Goal: Book appointment/travel/reservation

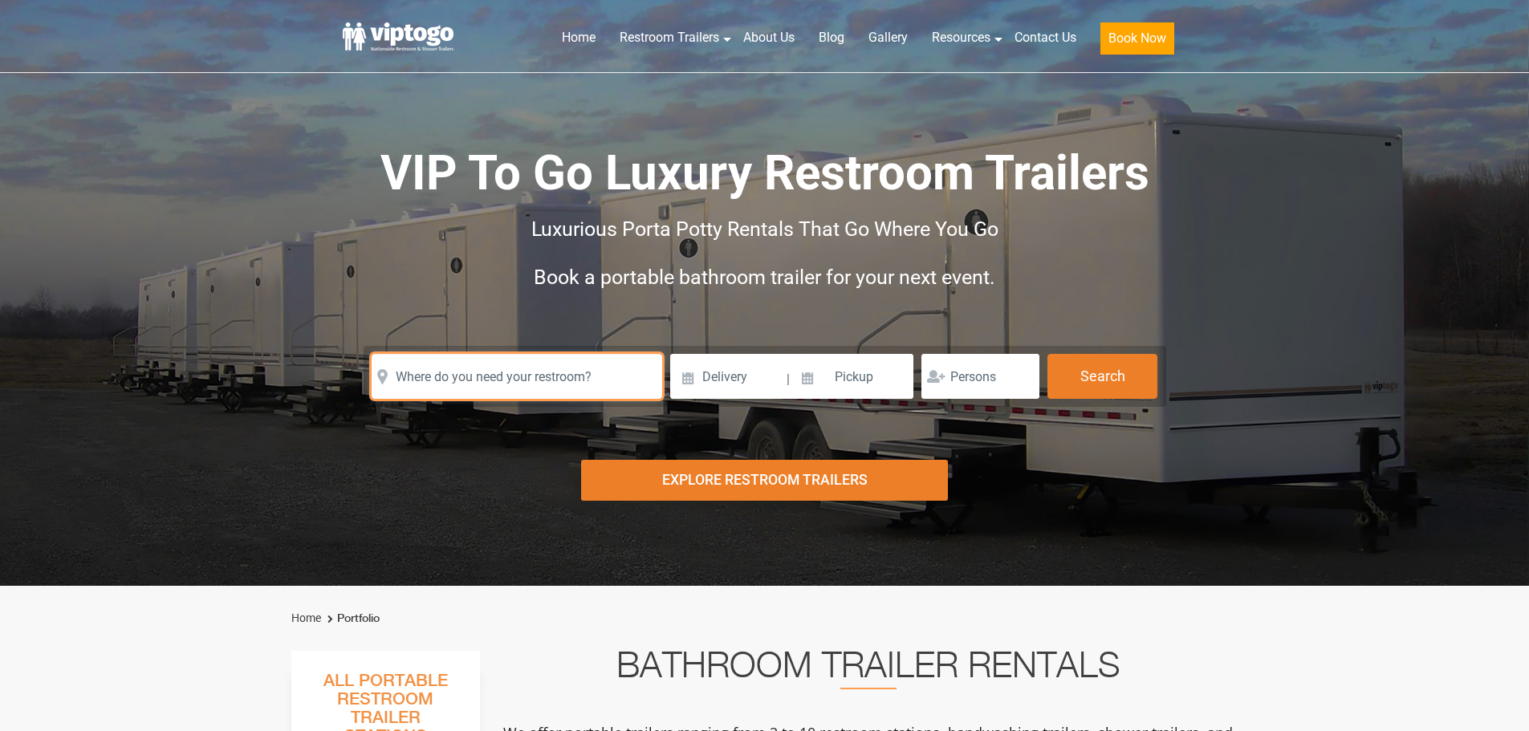
click at [471, 385] on input "text" at bounding box center [517, 376] width 291 height 45
paste input "616 Ridge Boulevard, South Daytona, Florida 32119"
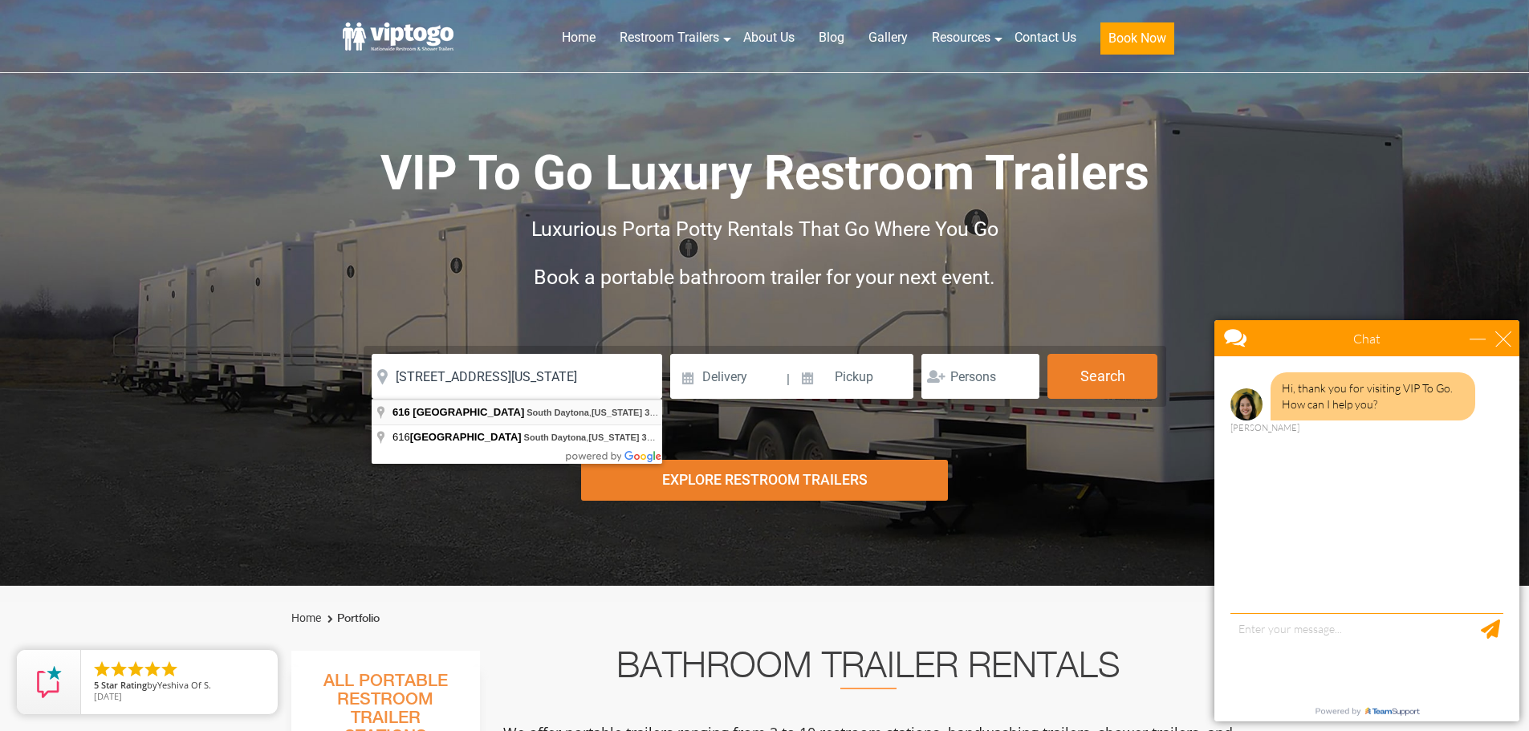
type input "616 Ridge Boulevard, South Daytona, Florida 32119, USA"
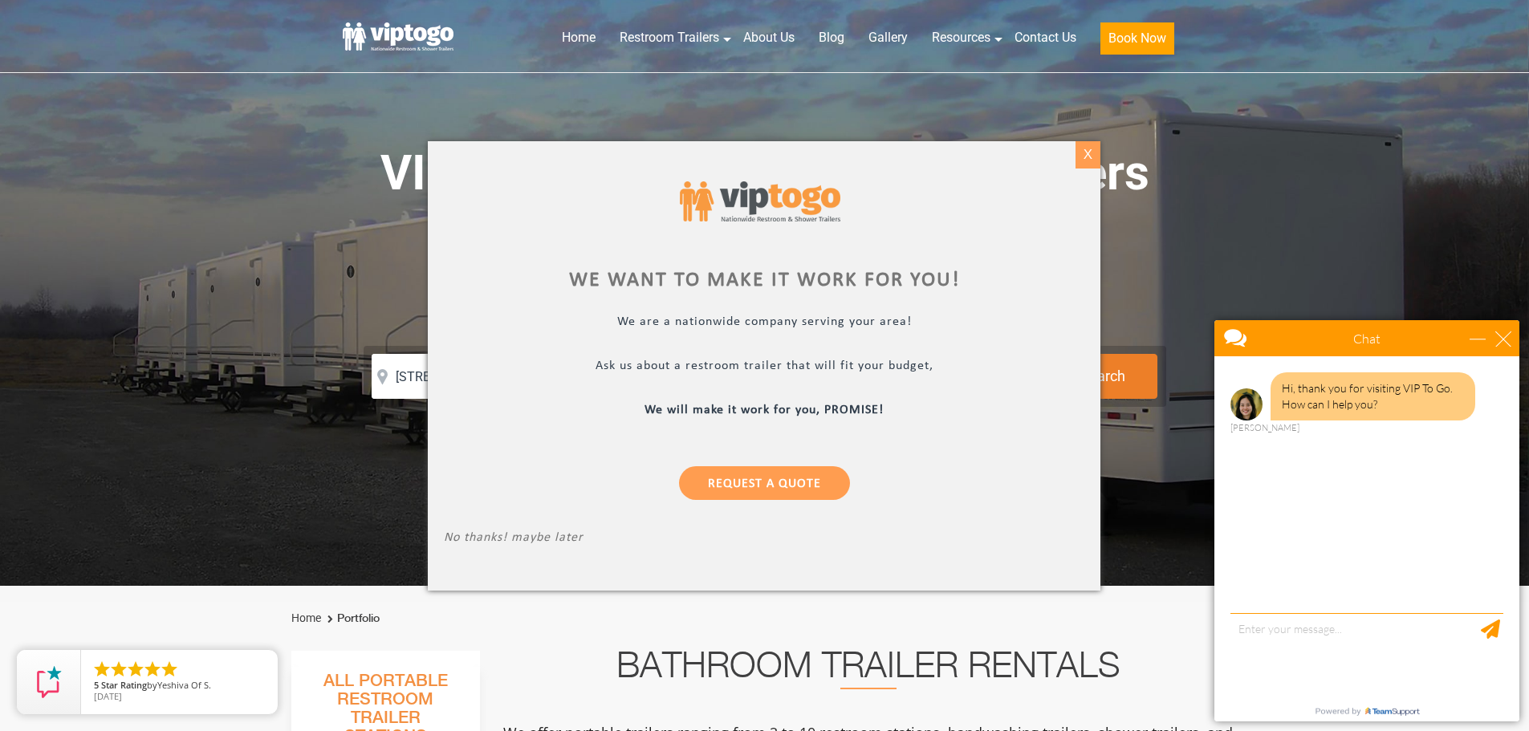
click at [1091, 157] on div "X" at bounding box center [1088, 154] width 25 height 27
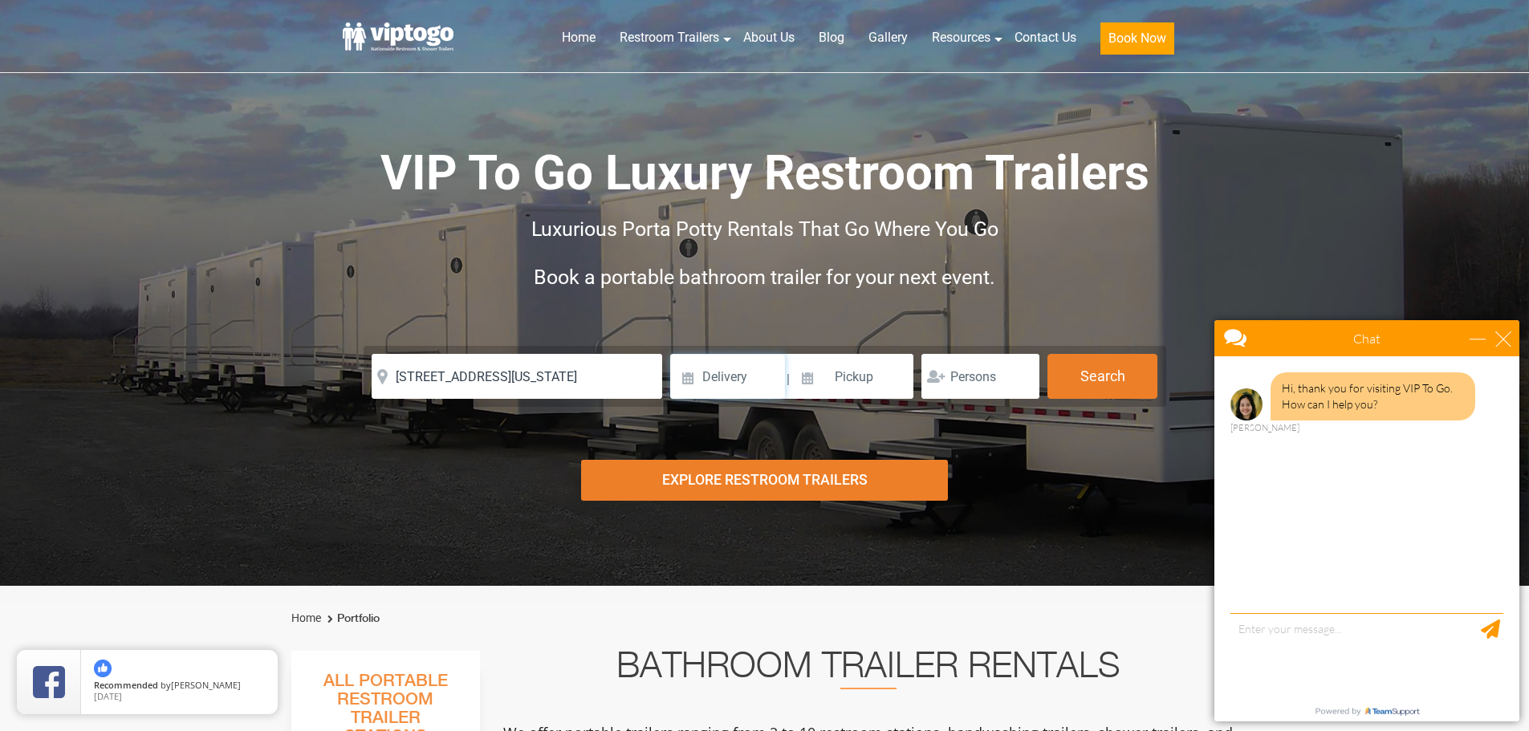
click at [733, 369] on input at bounding box center [727, 376] width 115 height 45
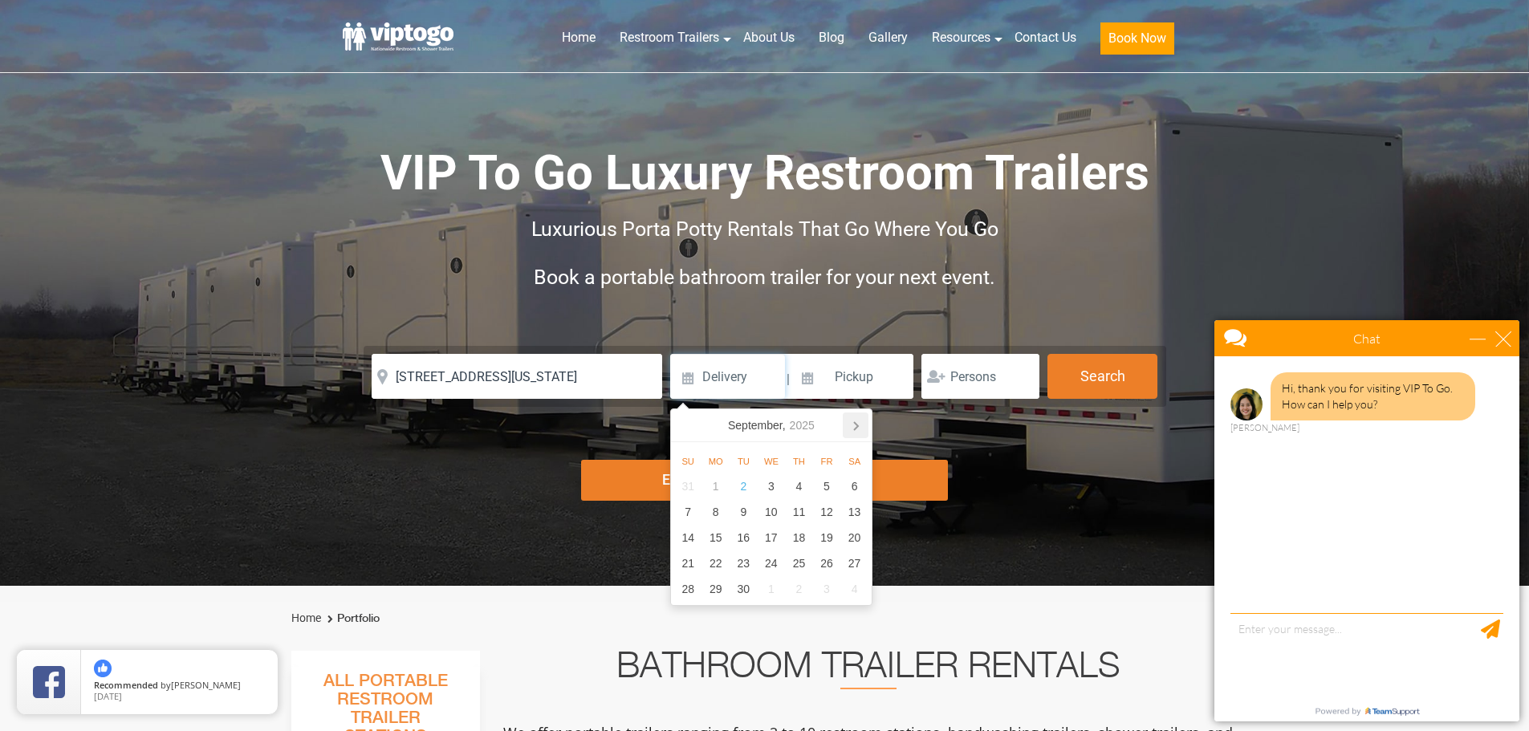
click at [851, 433] on icon at bounding box center [856, 426] width 26 height 26
click at [852, 425] on icon at bounding box center [856, 426] width 26 height 26
click at [819, 587] on div "28" at bounding box center [827, 589] width 28 height 26
type input "11/28/2025"
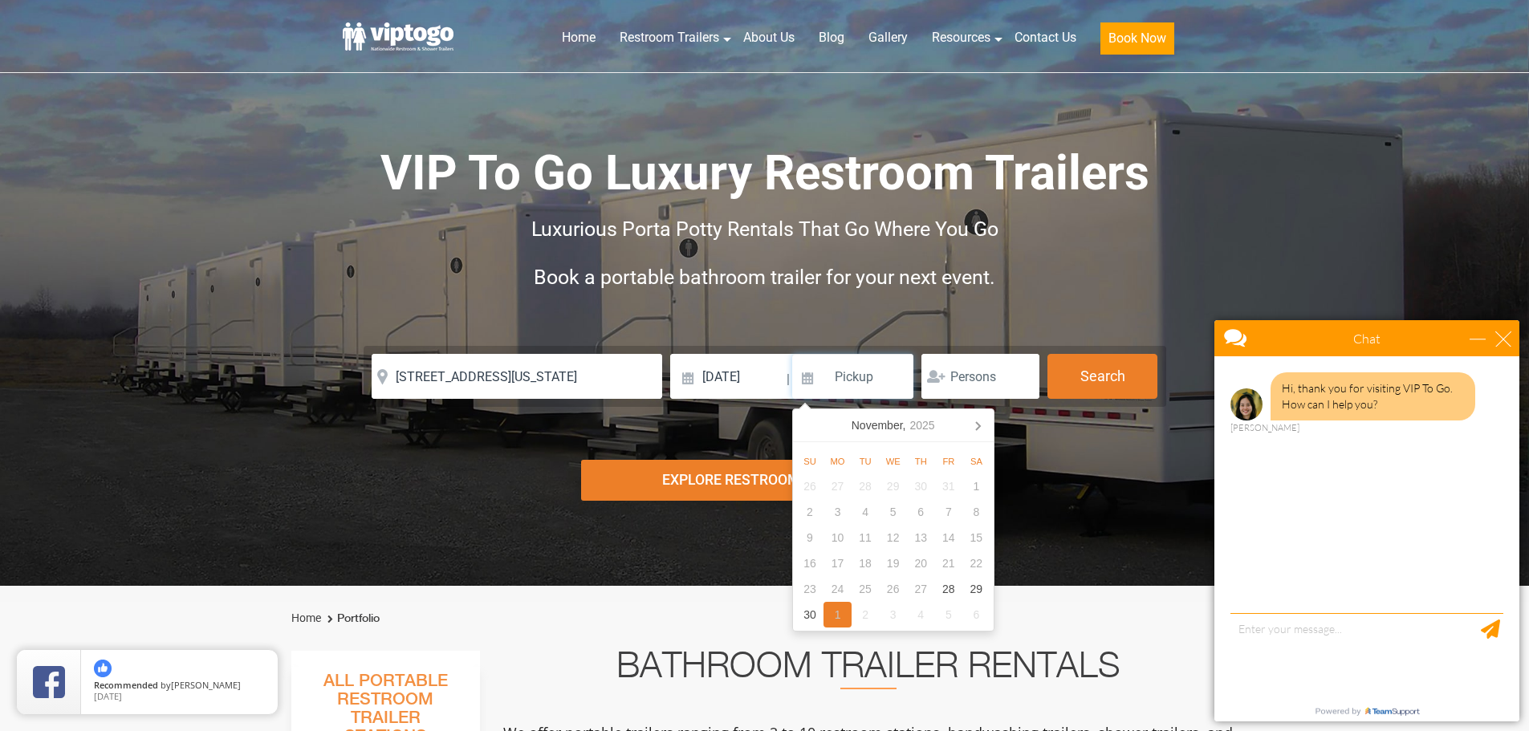
click at [837, 610] on div "1" at bounding box center [838, 615] width 28 height 26
type input "12/01/2025"
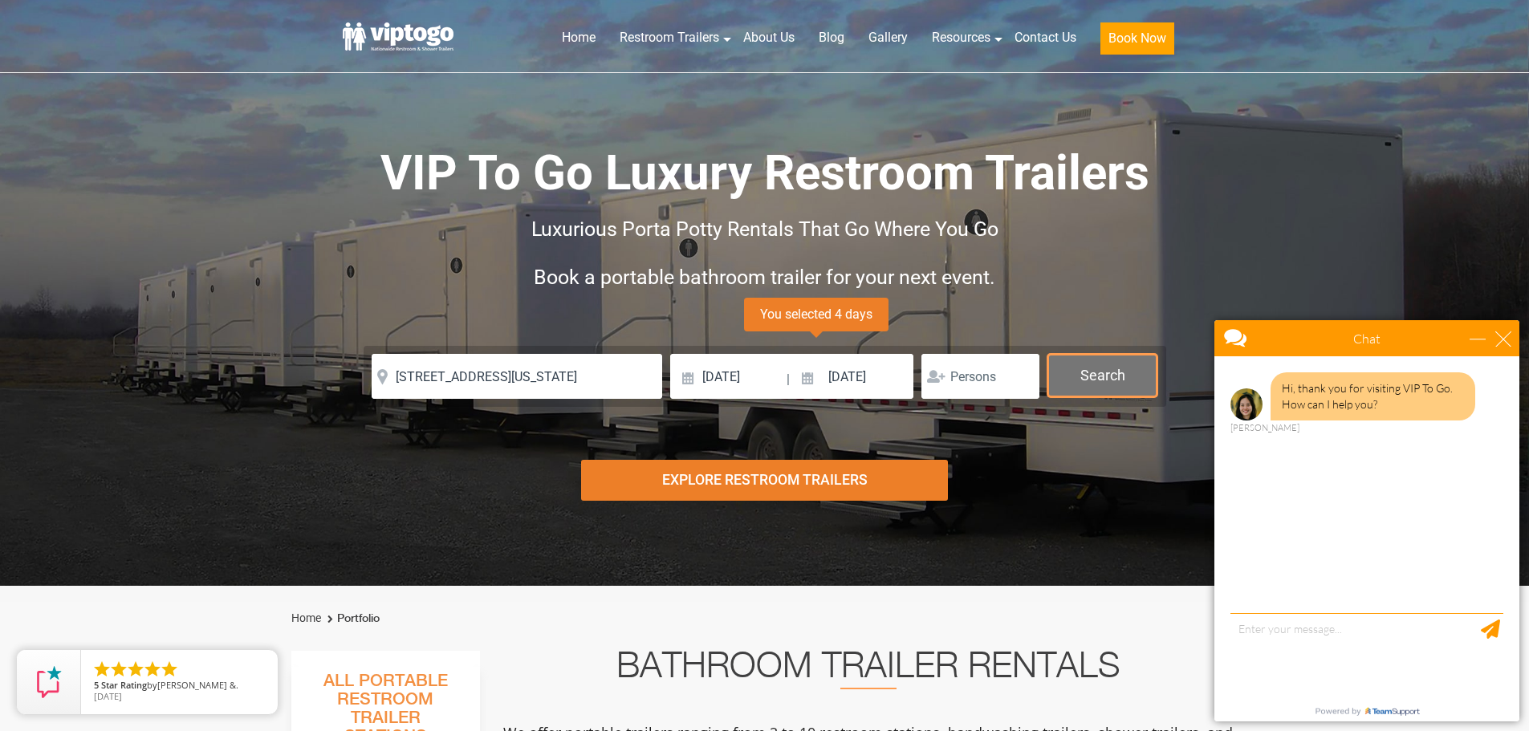
click at [1122, 370] on button "Search" at bounding box center [1103, 375] width 110 height 43
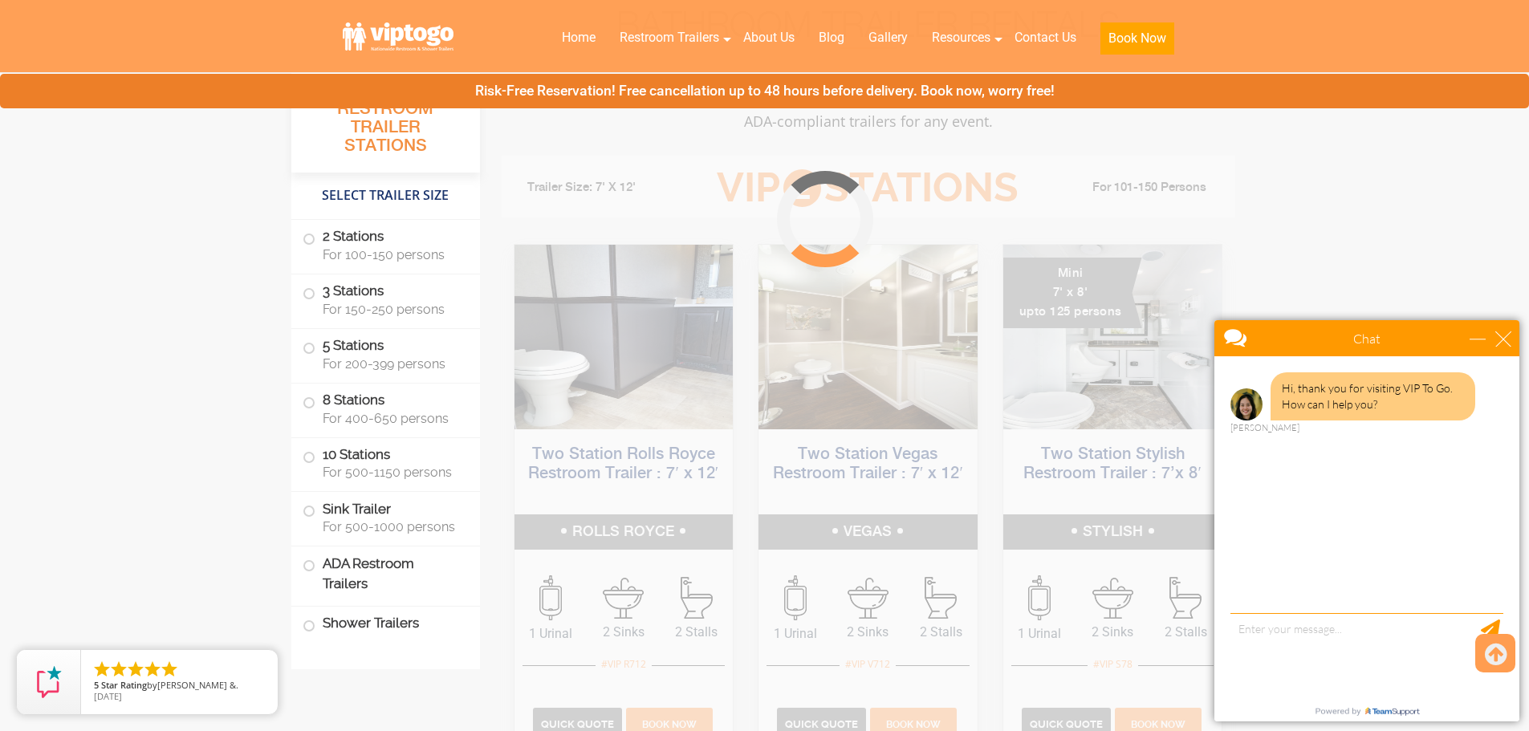
scroll to position [650, 0]
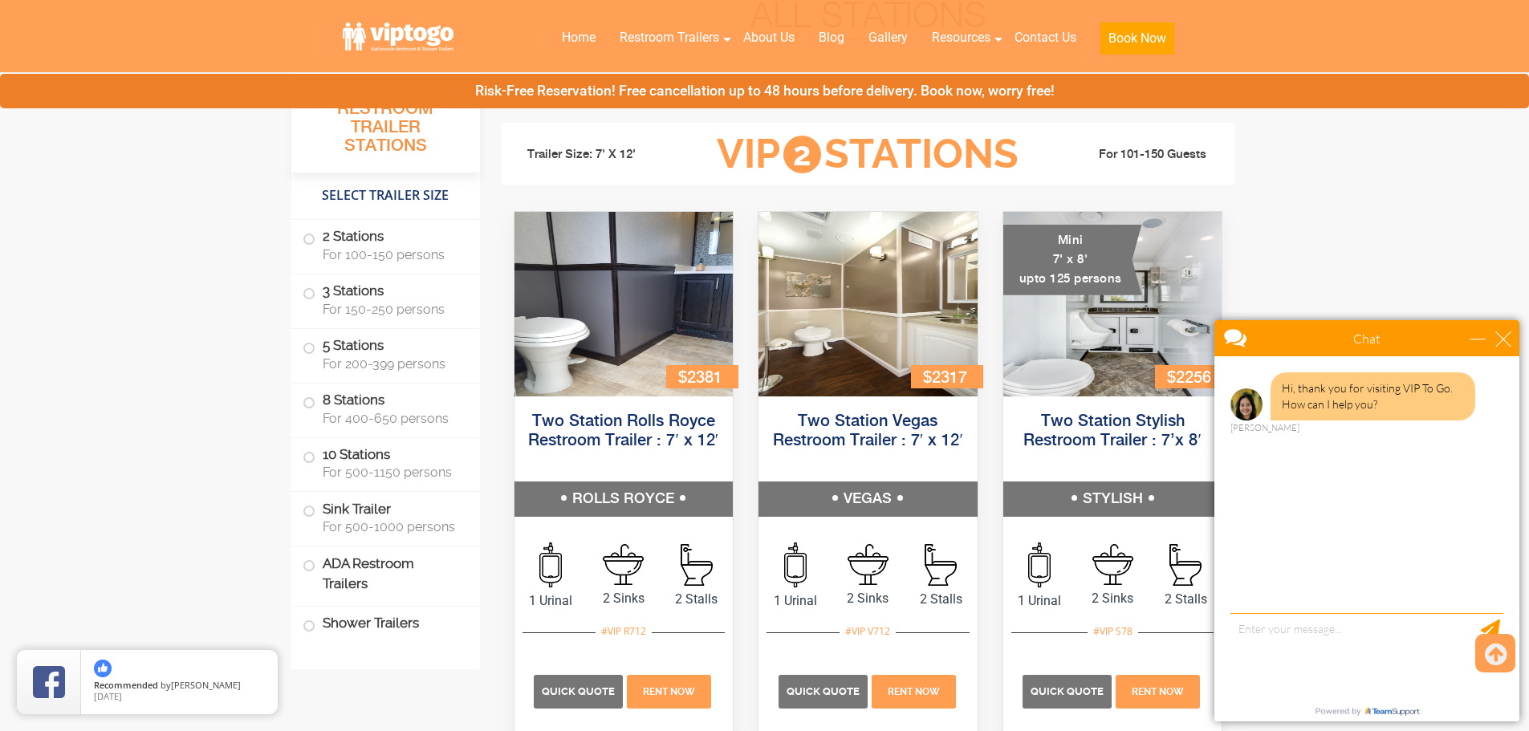
click at [1504, 334] on div "close" at bounding box center [1504, 339] width 16 height 16
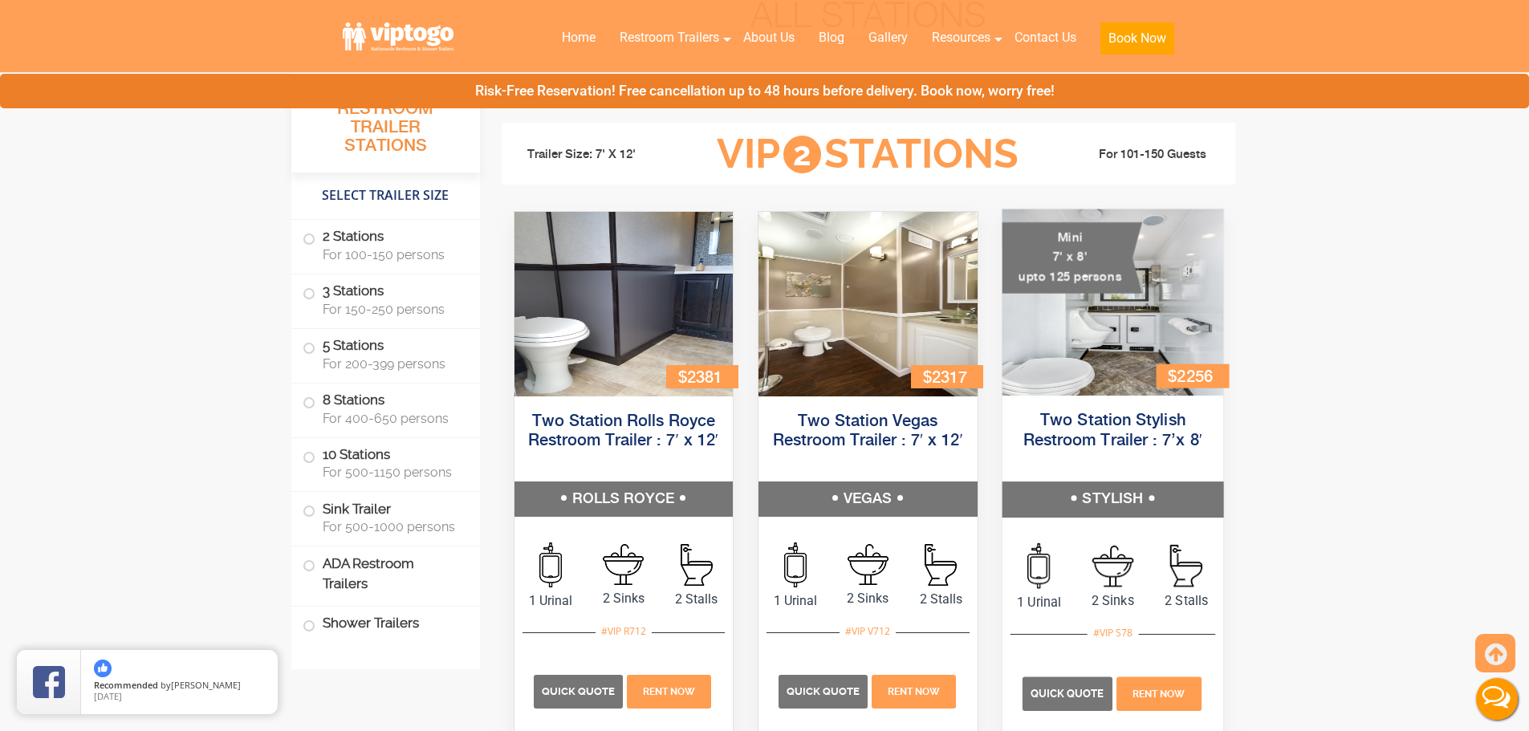
scroll to position [0, 0]
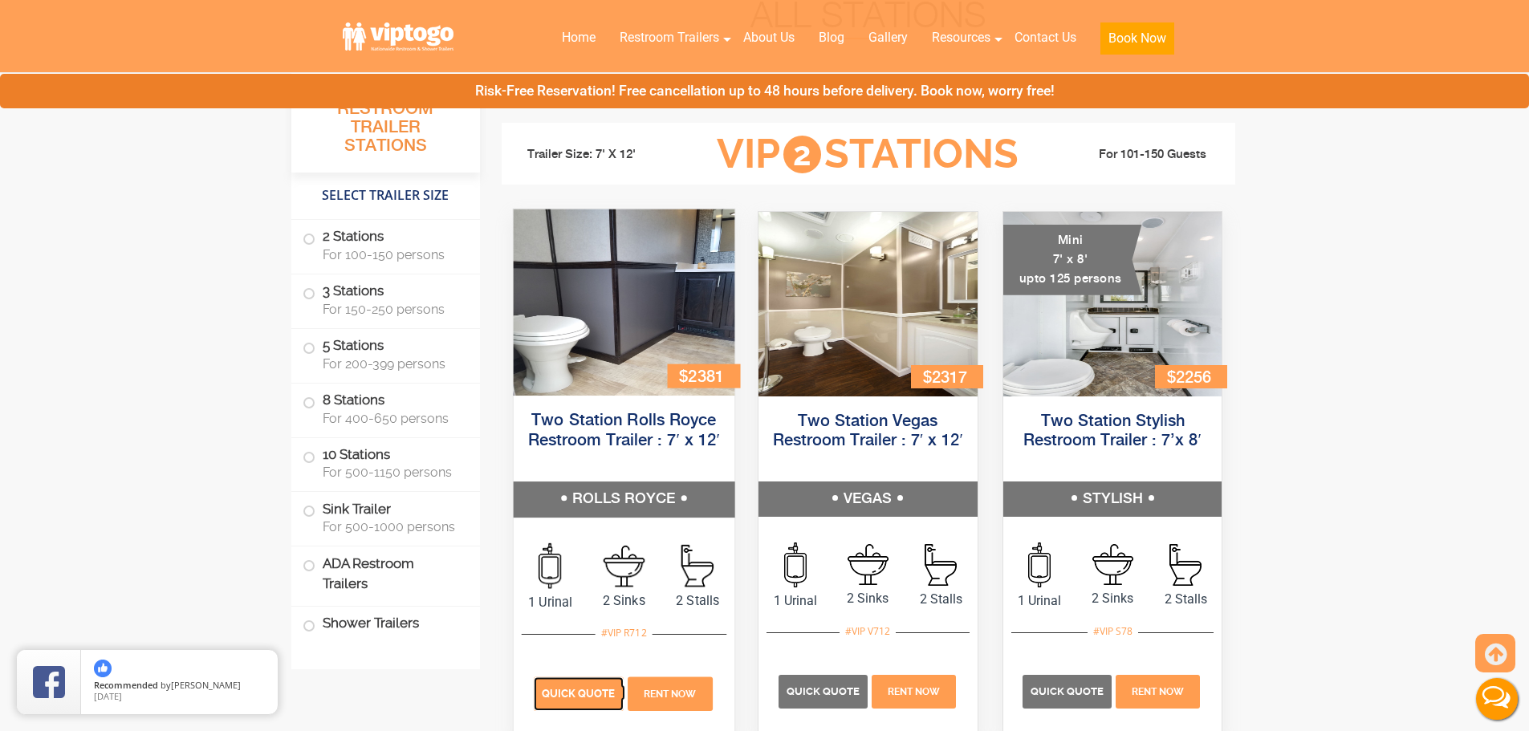
click at [582, 694] on span "Quick Quote" at bounding box center [578, 693] width 74 height 12
